Goal: Check status: Check status

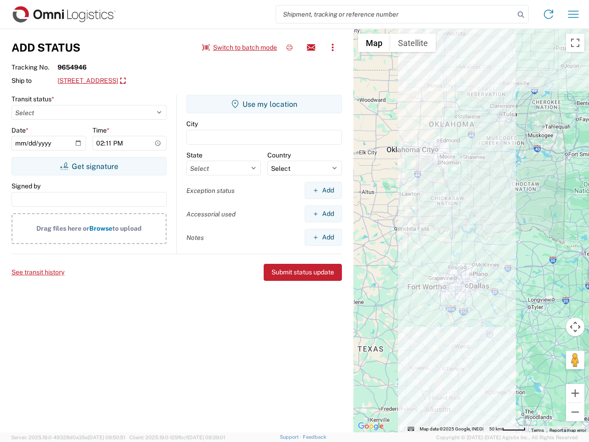
click at [395, 14] on input "search" at bounding box center [395, 14] width 238 height 17
click at [521, 15] on icon at bounding box center [520, 14] width 13 height 13
click at [548, 14] on icon at bounding box center [548, 14] width 15 height 15
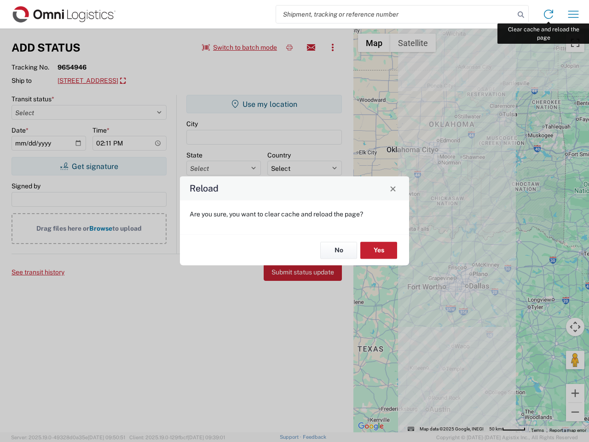
click at [573, 14] on div "Reload Are you sure, you want to clear cache and reload the page? No Yes" at bounding box center [294, 221] width 589 height 442
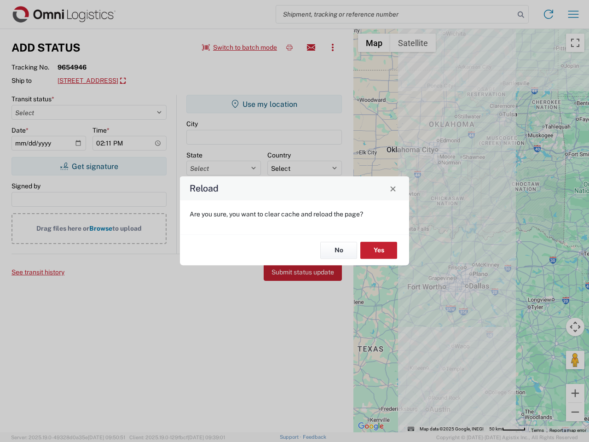
click at [240, 47] on div "Reload Are you sure, you want to clear cache and reload the page? No Yes" at bounding box center [294, 221] width 589 height 442
click at [289, 47] on div "Reload Are you sure, you want to clear cache and reload the page? No Yes" at bounding box center [294, 221] width 589 height 442
click at [311, 47] on div "Reload Are you sure, you want to clear cache and reload the page? No Yes" at bounding box center [294, 221] width 589 height 442
click at [333, 47] on div "Reload Are you sure, you want to clear cache and reload the page? No Yes" at bounding box center [294, 221] width 589 height 442
click at [125, 81] on div "Reload Are you sure, you want to clear cache and reload the page? No Yes" at bounding box center [294, 221] width 589 height 442
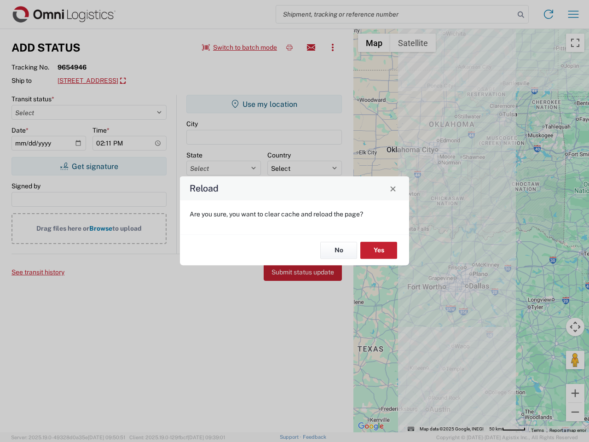
click at [89, 166] on div "Reload Are you sure, you want to clear cache and reload the page? No Yes" at bounding box center [294, 221] width 589 height 442
